Goal: Task Accomplishment & Management: Manage account settings

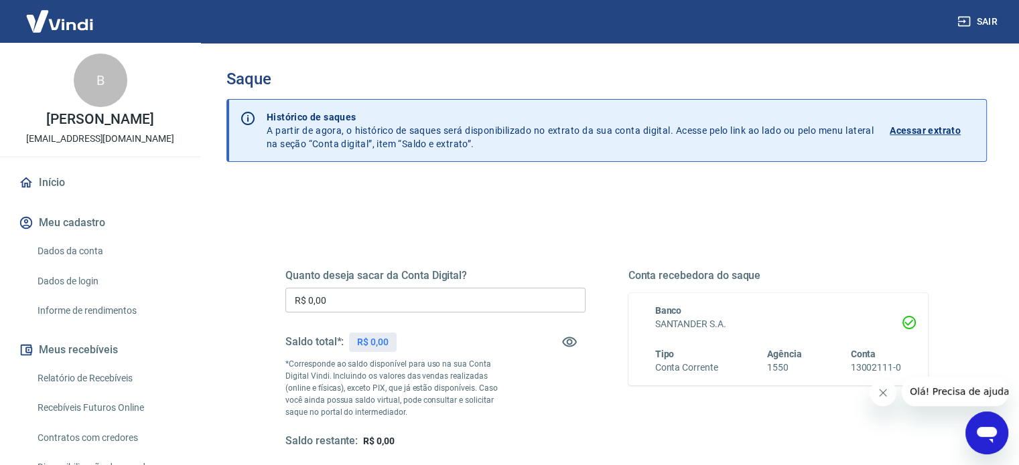
click at [343, 117] on div "Sair B [PERSON_NAME] Salgado [EMAIL_ADDRESS][DOMAIN_NAME] Início Meu cadastro D…" at bounding box center [509, 232] width 1019 height 465
click at [972, 19] on button "Sair" at bounding box center [978, 21] width 48 height 25
click at [982, 15] on button "Sair" at bounding box center [978, 21] width 48 height 25
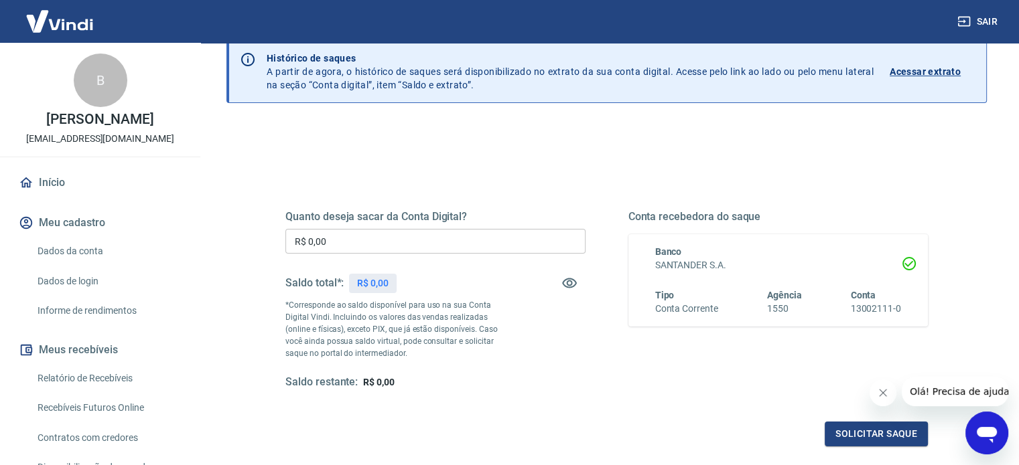
scroll to position [58, 0]
